Goal: Task Accomplishment & Management: Use online tool/utility

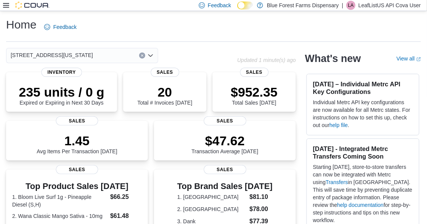
click at [4, 5] on icon at bounding box center [6, 5] width 6 height 5
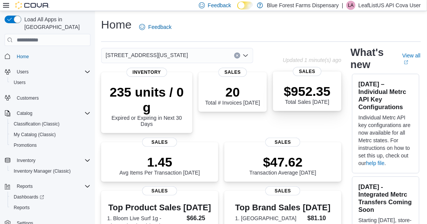
click at [318, 88] on p "$952.35" at bounding box center [307, 91] width 47 height 15
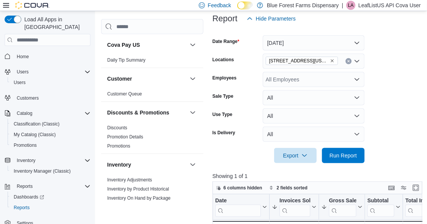
scroll to position [139, 0]
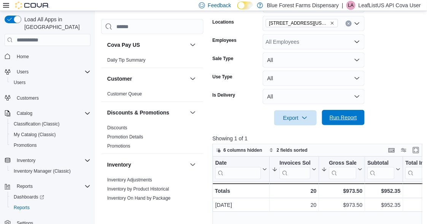
click at [341, 116] on span "Run Report" at bounding box center [343, 118] width 27 height 8
click at [418, 150] on button "Enter fullscreen" at bounding box center [416, 149] width 9 height 9
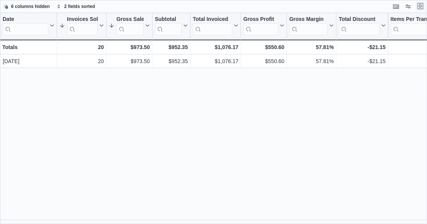
scroll to position [0, 0]
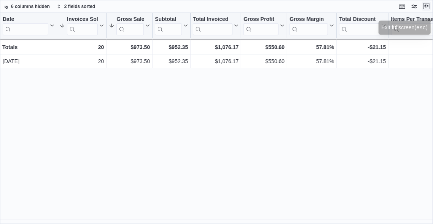
click at [430, 7] on button "Exit fullscreen" at bounding box center [426, 6] width 9 height 9
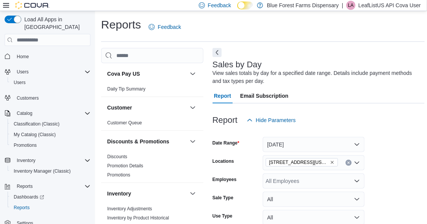
scroll to position [38, 0]
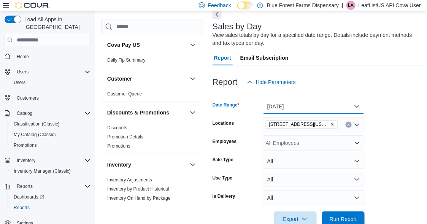
click at [294, 105] on button "[DATE]" at bounding box center [314, 106] width 102 height 15
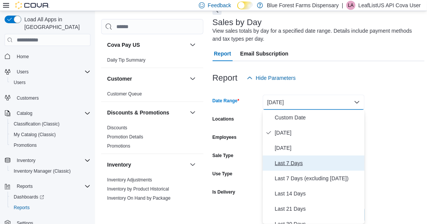
click at [295, 164] on span "Last 7 Days" at bounding box center [318, 163] width 87 height 9
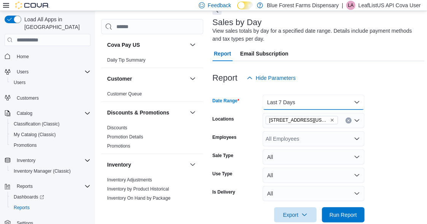
click at [293, 100] on button "Last 7 Days" at bounding box center [314, 102] width 102 height 15
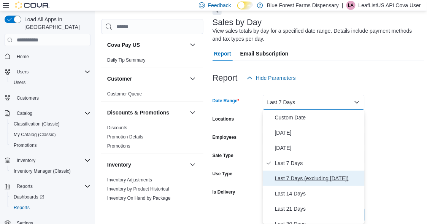
click at [295, 180] on span "Last 7 Days (excluding today)" at bounding box center [318, 178] width 87 height 9
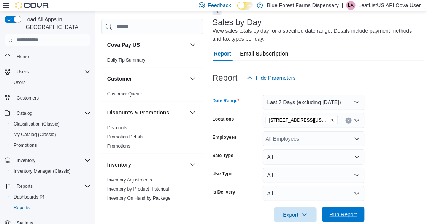
click at [342, 213] on span "Run Report" at bounding box center [343, 215] width 27 height 8
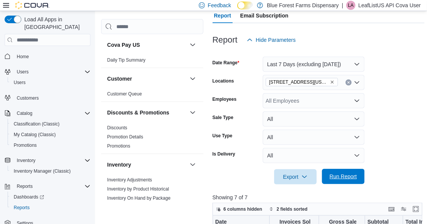
click at [348, 174] on span "Run Report" at bounding box center [343, 177] width 27 height 8
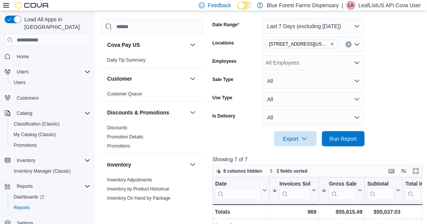
scroll to position [156, 0]
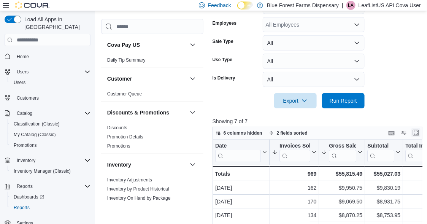
click at [420, 132] on button "Enter fullscreen" at bounding box center [416, 132] width 9 height 9
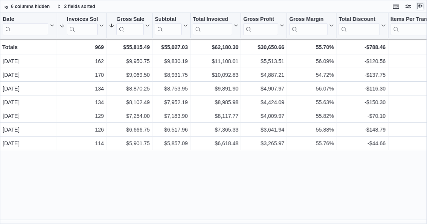
scroll to position [0, 0]
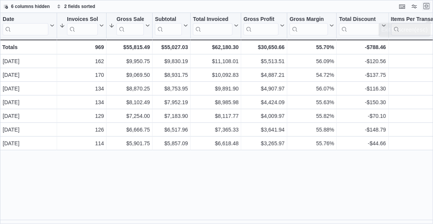
click at [426, 5] on button "Exit fullscreen" at bounding box center [426, 6] width 9 height 9
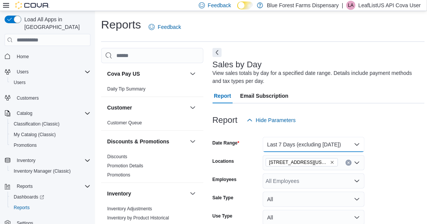
click at [278, 140] on button "Last 7 Days (excluding today)" at bounding box center [314, 144] width 102 height 15
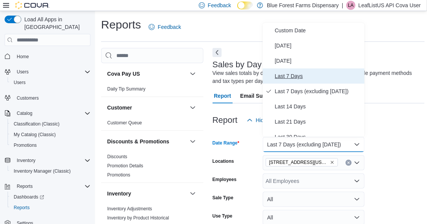
click at [285, 75] on span "Last 7 Days" at bounding box center [318, 76] width 87 height 9
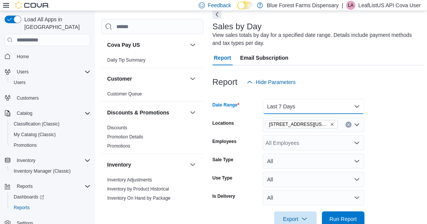
scroll to position [76, 0]
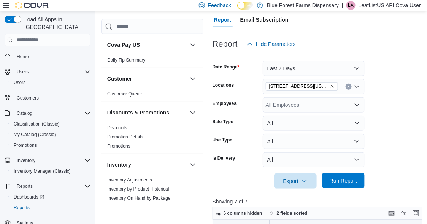
click at [349, 185] on span "Run Report" at bounding box center [343, 180] width 33 height 15
click at [418, 212] on button "Enter fullscreen" at bounding box center [416, 213] width 9 height 9
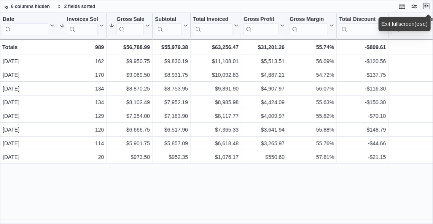
click at [427, 6] on button "Exit fullscreen" at bounding box center [426, 6] width 9 height 9
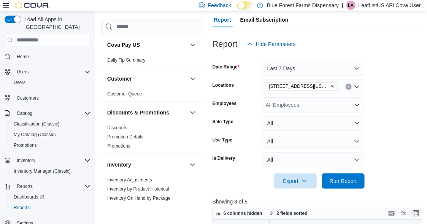
scroll to position [80, 0]
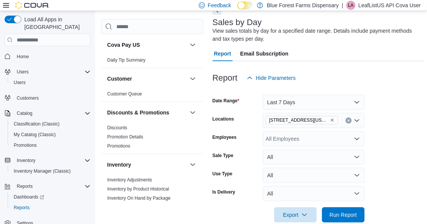
scroll to position [25, 0]
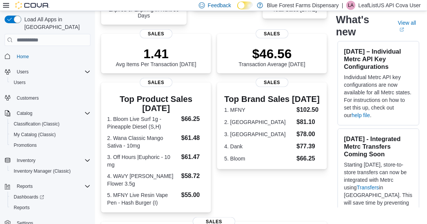
scroll to position [147, 0]
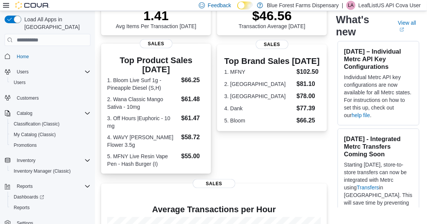
click at [147, 93] on dl "1. Bloom Live Surf 1g - Pineapple Diesel (S,H) $66.25 2. Wana Classic Mango Sat…" at bounding box center [156, 122] width 98 height 92
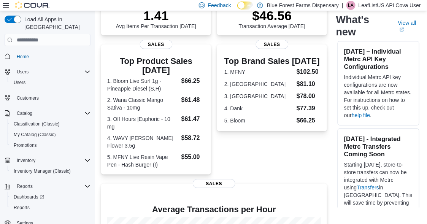
scroll to position [108, 0]
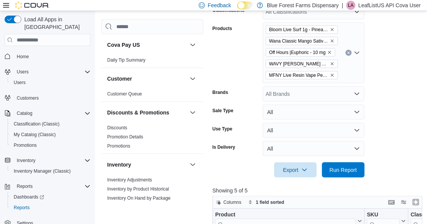
scroll to position [216, 0]
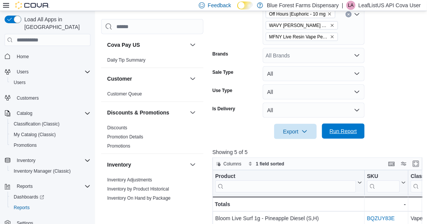
click at [350, 128] on span "Run Report" at bounding box center [343, 132] width 27 height 8
click at [421, 159] on button "Enter fullscreen" at bounding box center [416, 163] width 9 height 9
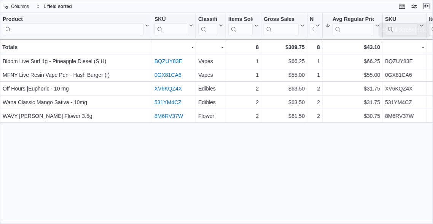
click at [427, 6] on button "Exit fullscreen" at bounding box center [426, 6] width 9 height 9
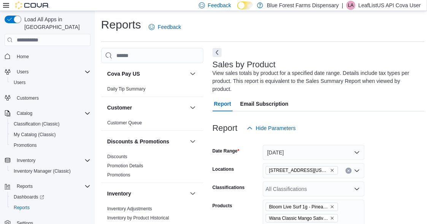
scroll to position [216, 0]
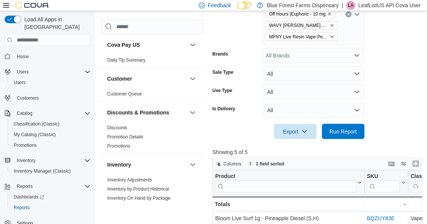
scroll to position [25, 0]
